Goal: Transaction & Acquisition: Purchase product/service

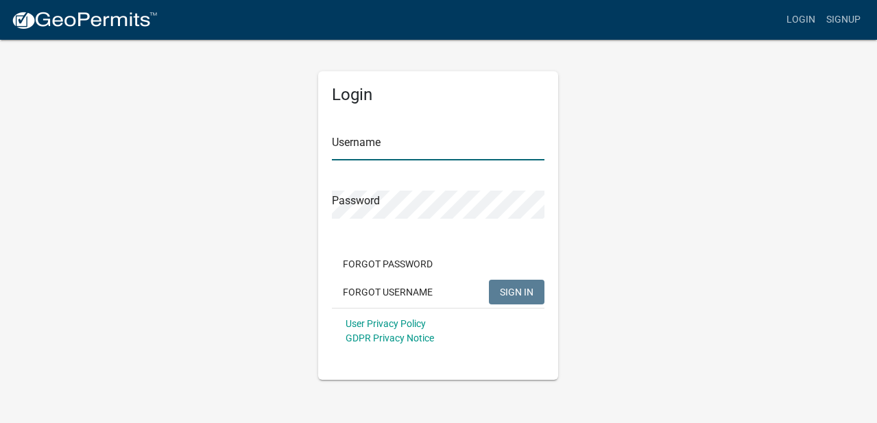
type input "[EMAIL_ADDRESS][DOMAIN_NAME]"
click at [503, 295] on span "SIGN IN" at bounding box center [517, 291] width 34 height 11
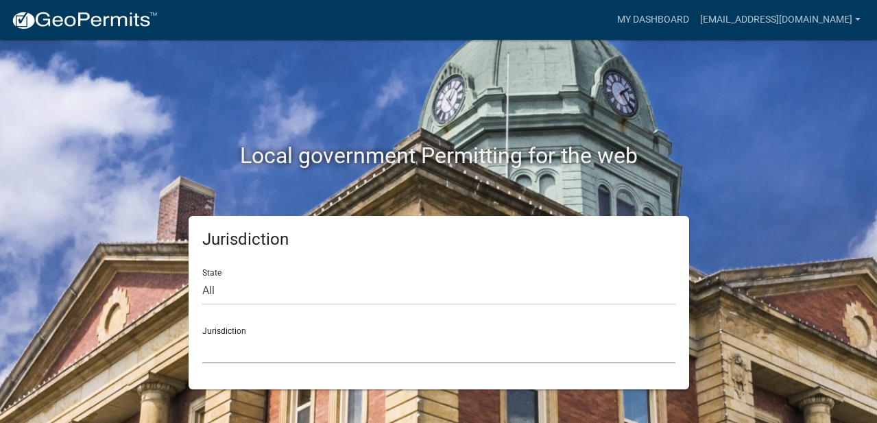
click at [210, 351] on select "[GEOGRAPHIC_DATA], [US_STATE] [GEOGRAPHIC_DATA], [US_STATE][PERSON_NAME][GEOGRA…" at bounding box center [438, 349] width 473 height 28
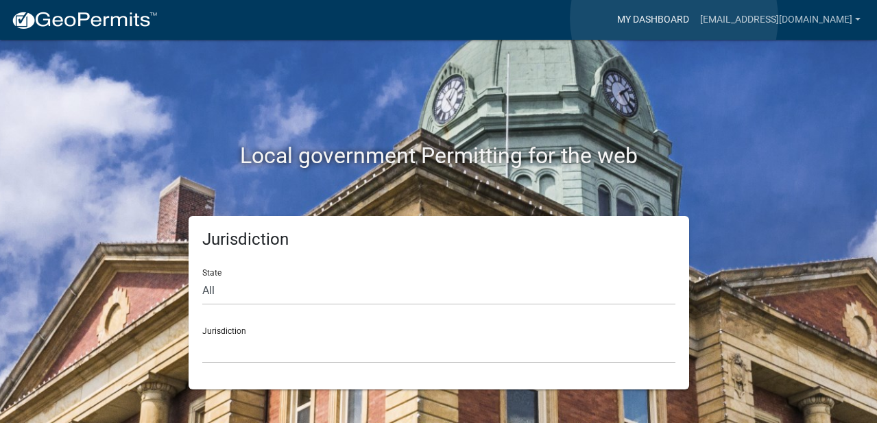
click at [674, 19] on link "My Dashboard" at bounding box center [652, 20] width 83 height 26
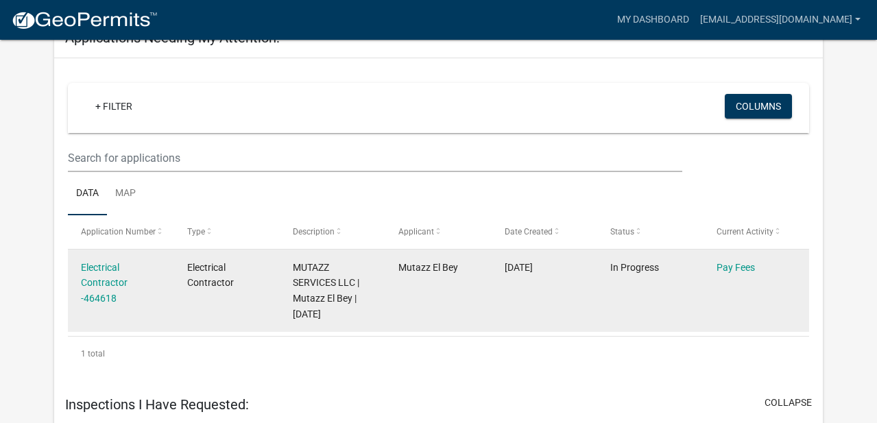
scroll to position [548, 0]
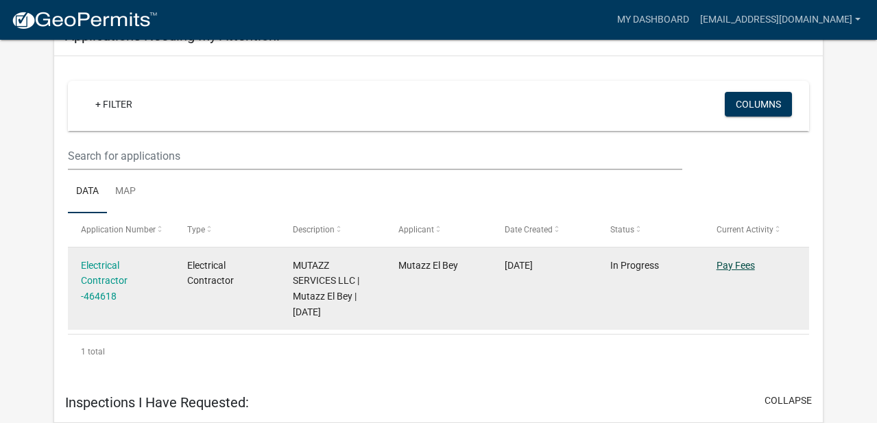
click at [729, 269] on link "Pay Fees" at bounding box center [735, 265] width 38 height 11
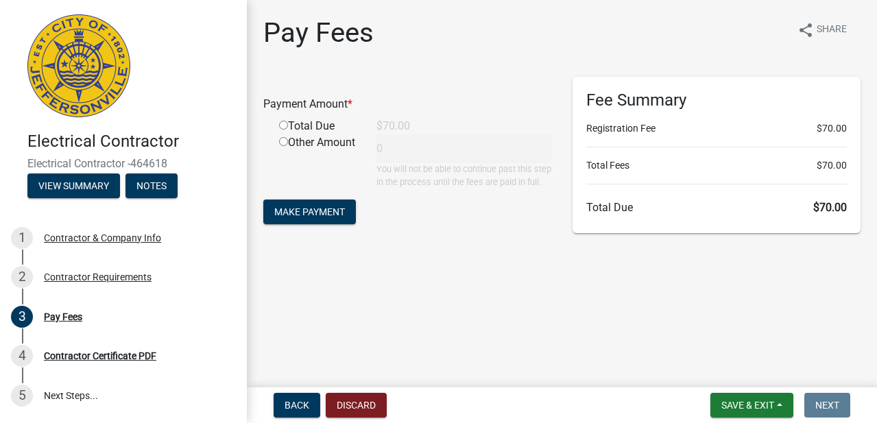
click at [280, 125] on input "radio" at bounding box center [283, 125] width 9 height 9
radio input "true"
type input "70"
click at [301, 217] on span "Make Payment" at bounding box center [309, 211] width 71 height 11
